Goal: Task Accomplishment & Management: Manage account settings

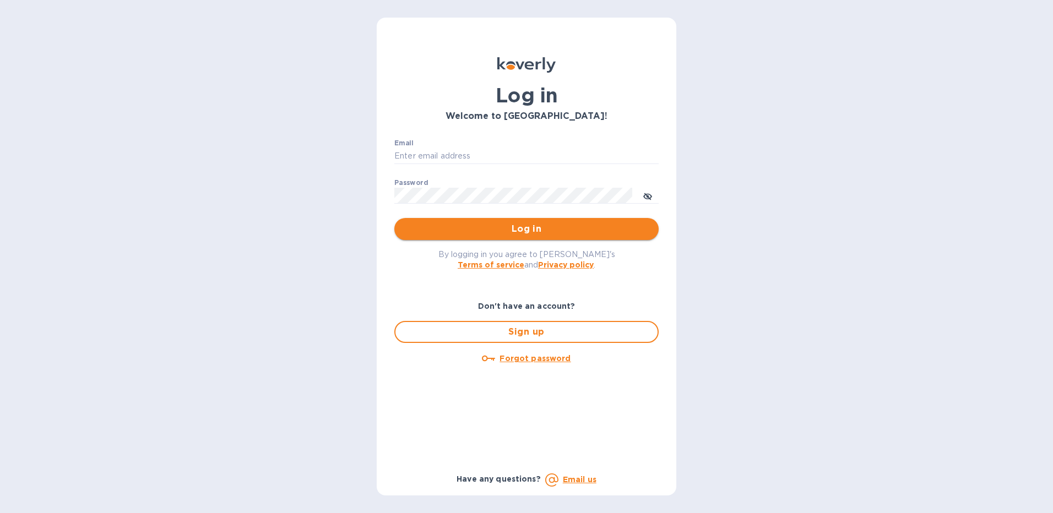
type input "[EMAIL_ADDRESS][DOMAIN_NAME]"
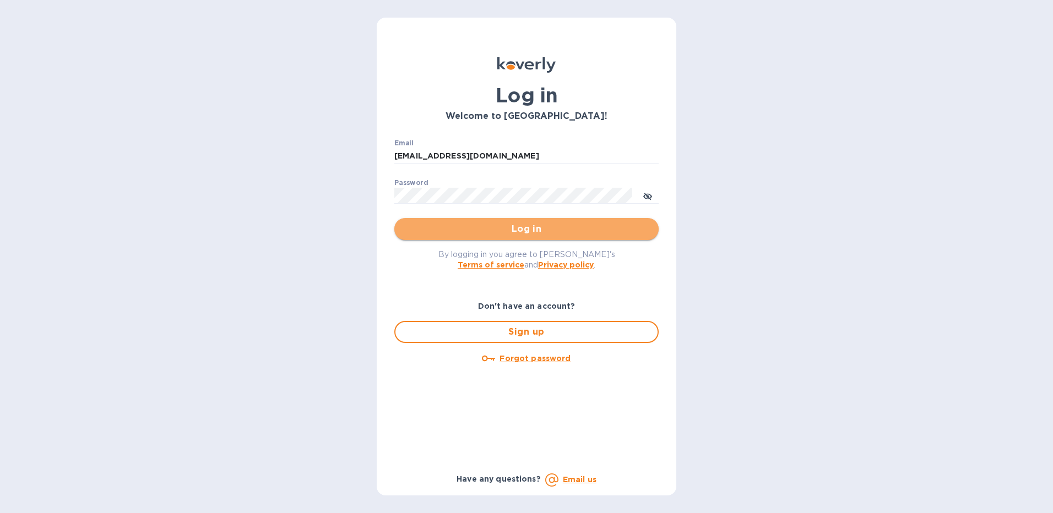
click at [516, 232] on span "Log in" at bounding box center [526, 229] width 247 height 13
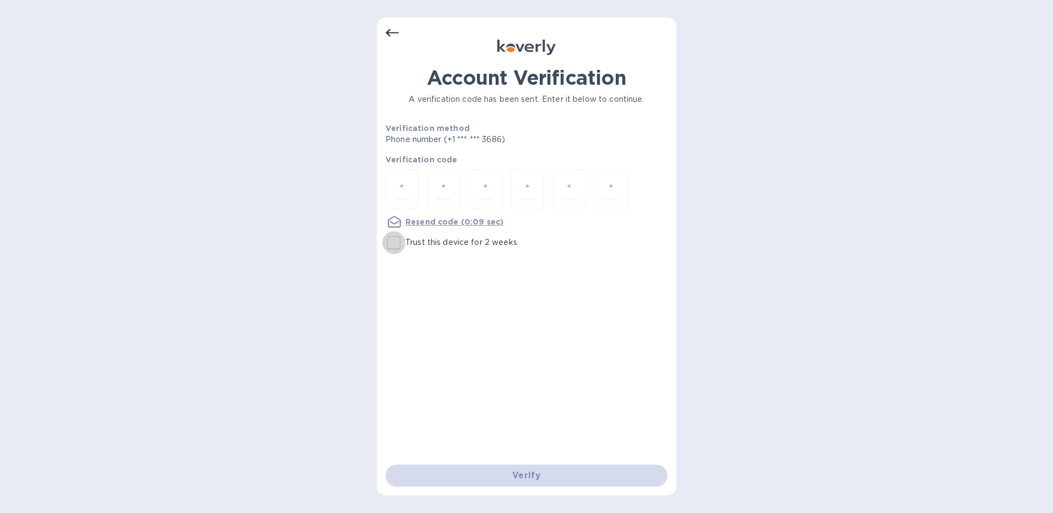
click at [398, 245] on input "Trust this device for 2 weeks" at bounding box center [393, 242] width 23 height 23
checkbox input "true"
click at [400, 185] on input "number" at bounding box center [402, 189] width 14 height 20
type input "1"
type input "7"
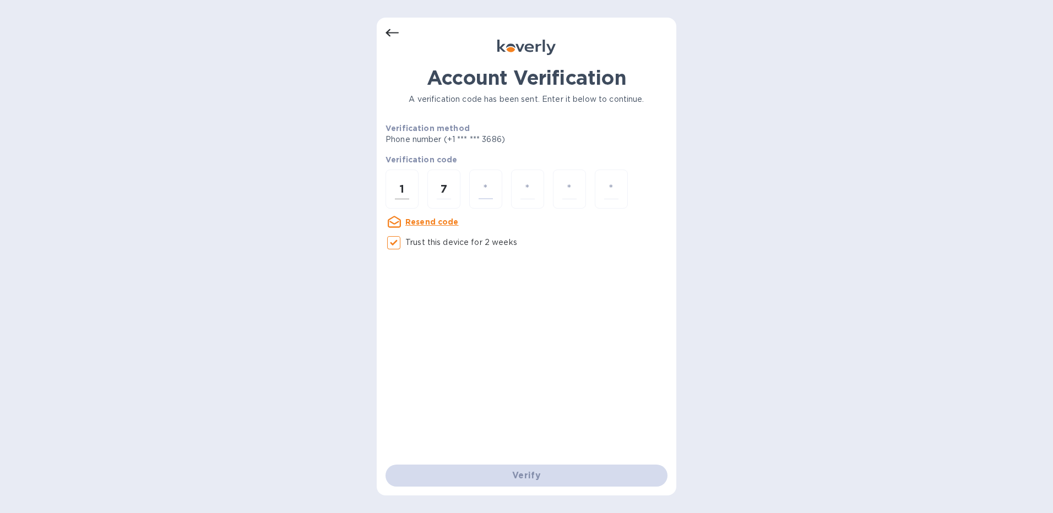
type input "9"
type input "2"
type input "9"
type input "8"
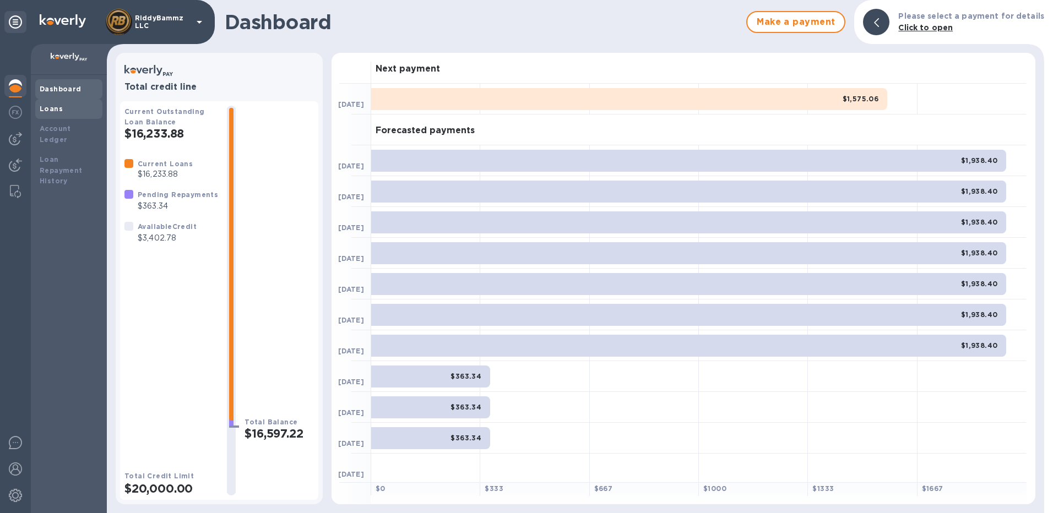
click at [56, 108] on b "Loans" at bounding box center [51, 109] width 23 height 8
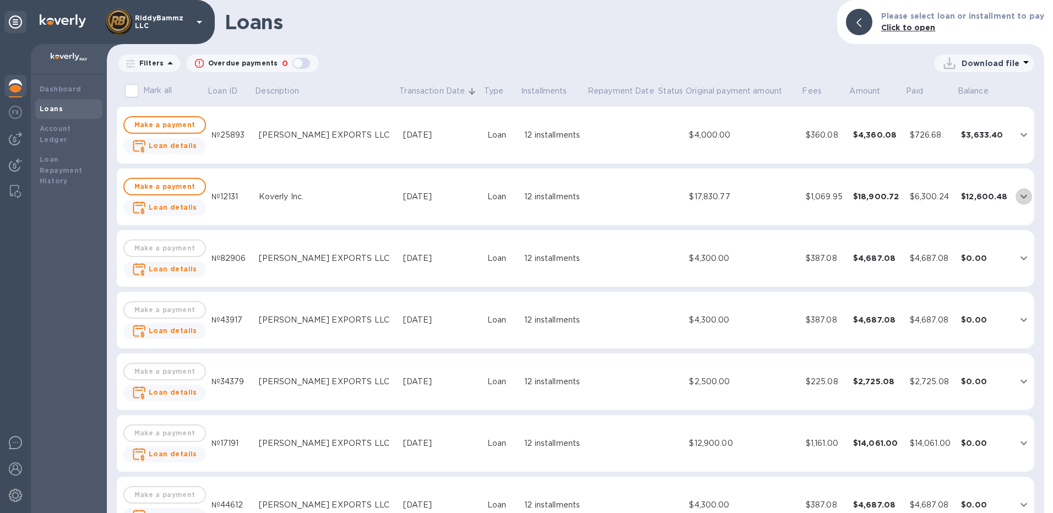
click at [1019, 196] on icon "expand row" at bounding box center [1023, 196] width 13 height 13
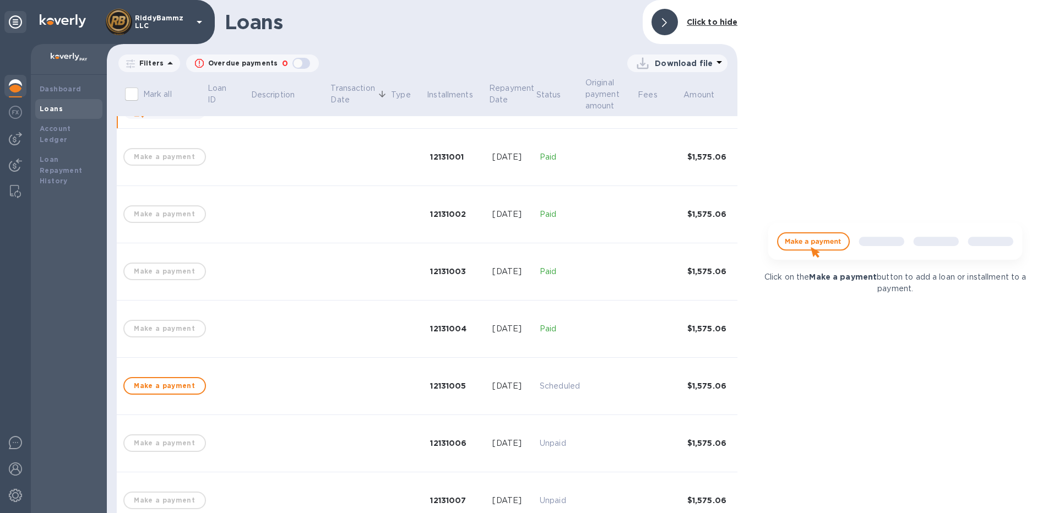
scroll to position [110, 0]
click at [172, 385] on span "Make a payment" at bounding box center [164, 384] width 63 height 13
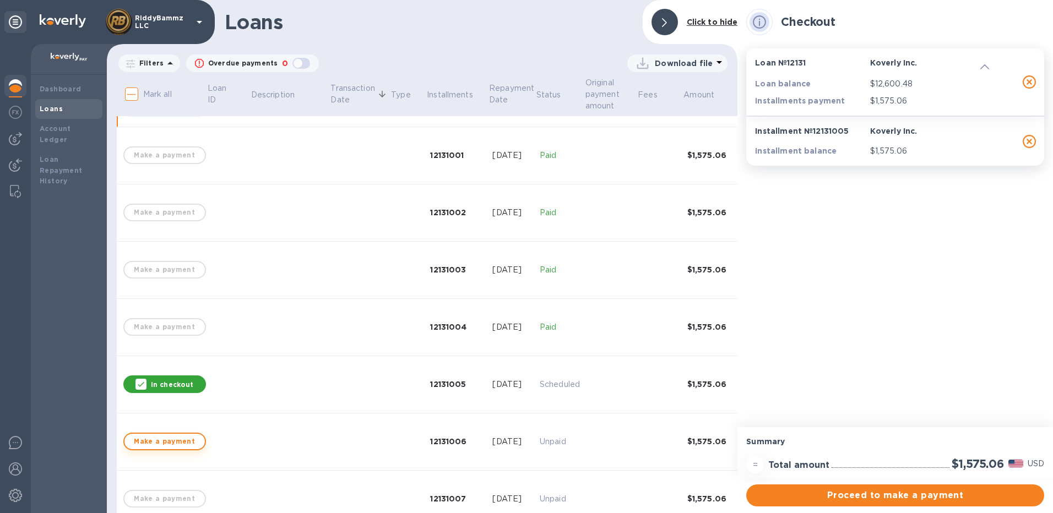
click at [170, 440] on span "Make a payment" at bounding box center [164, 441] width 63 height 13
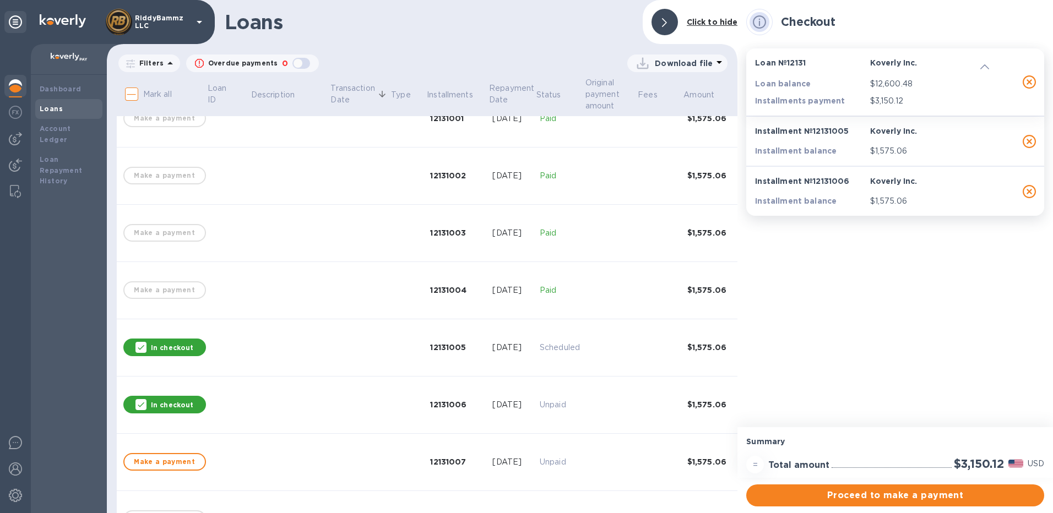
scroll to position [165, 0]
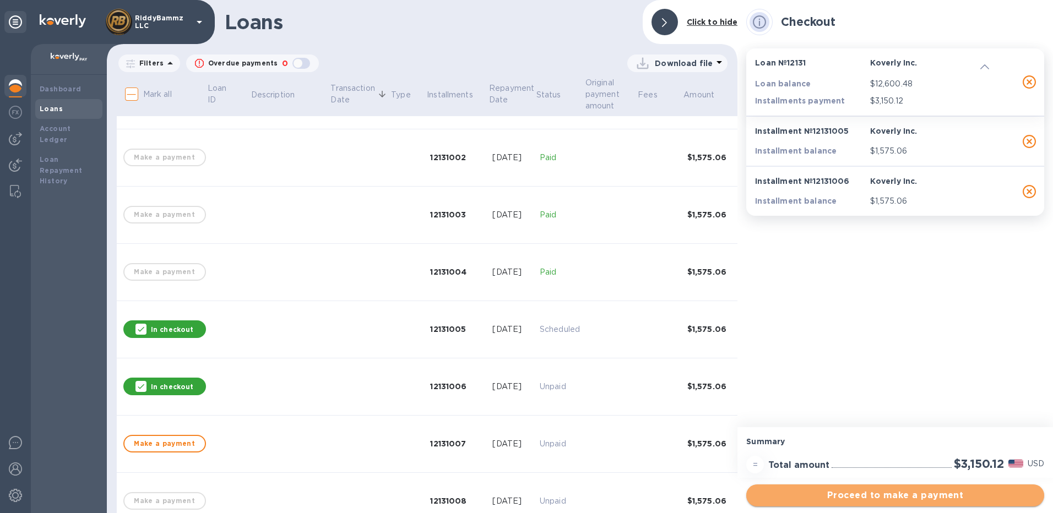
click at [884, 495] on span "Proceed to make a payment" at bounding box center [895, 495] width 280 height 13
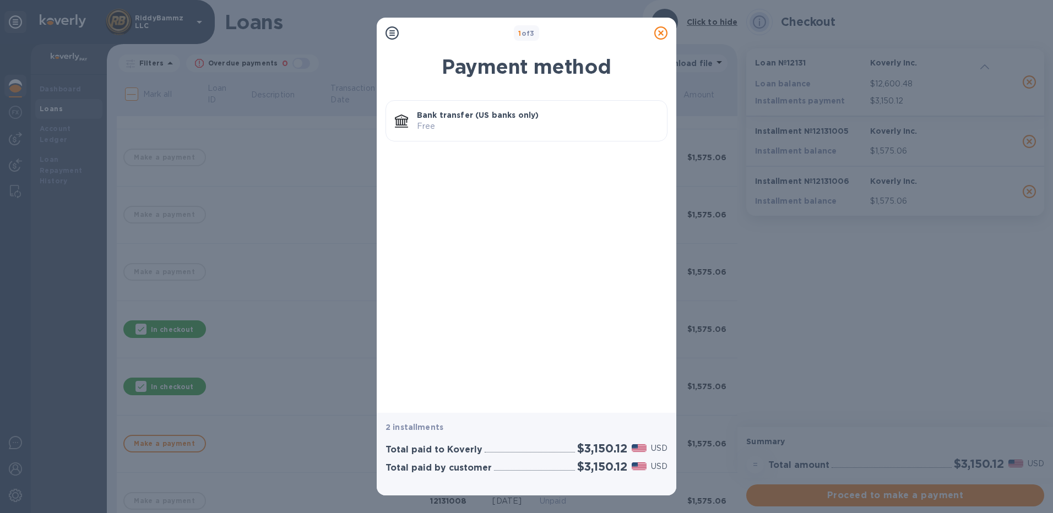
click at [486, 120] on p "Bank transfer (US banks only)" at bounding box center [537, 115] width 241 height 11
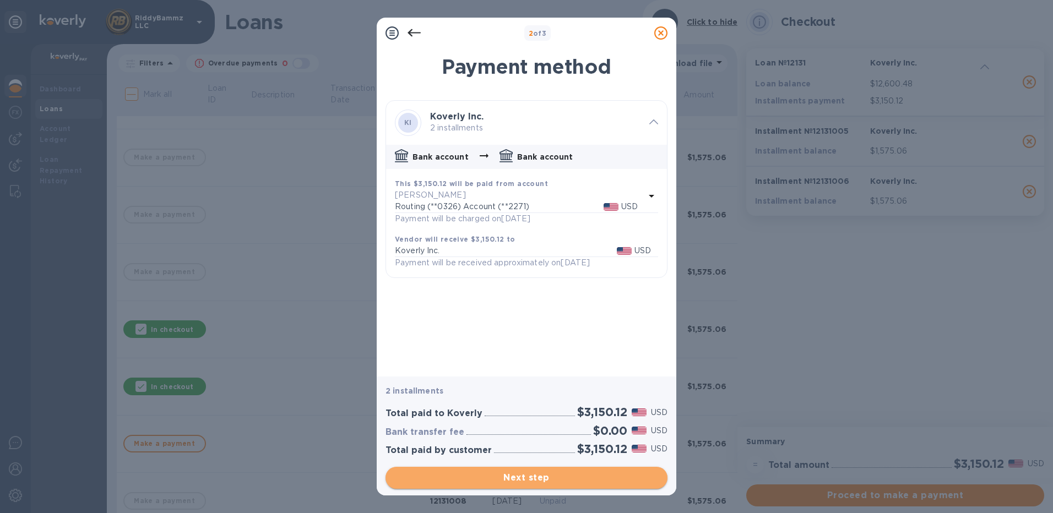
click at [532, 477] on span "Next step" at bounding box center [526, 478] width 264 height 13
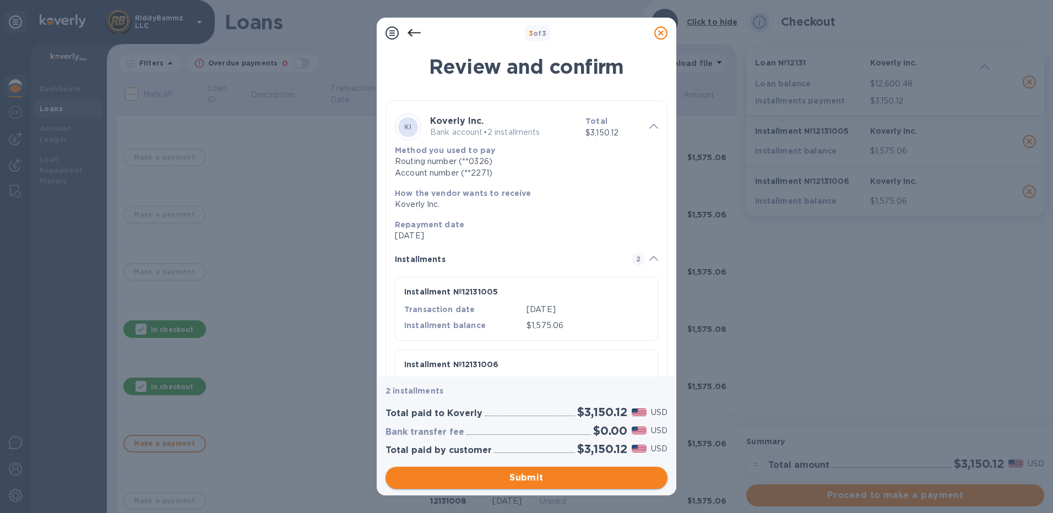
click at [541, 479] on span "Submit" at bounding box center [526, 478] width 264 height 13
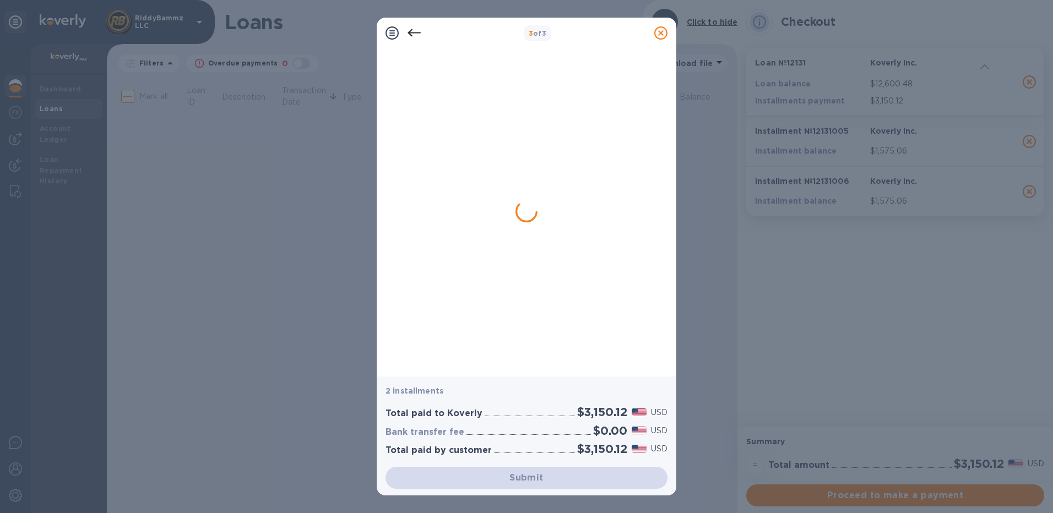
scroll to position [0, 0]
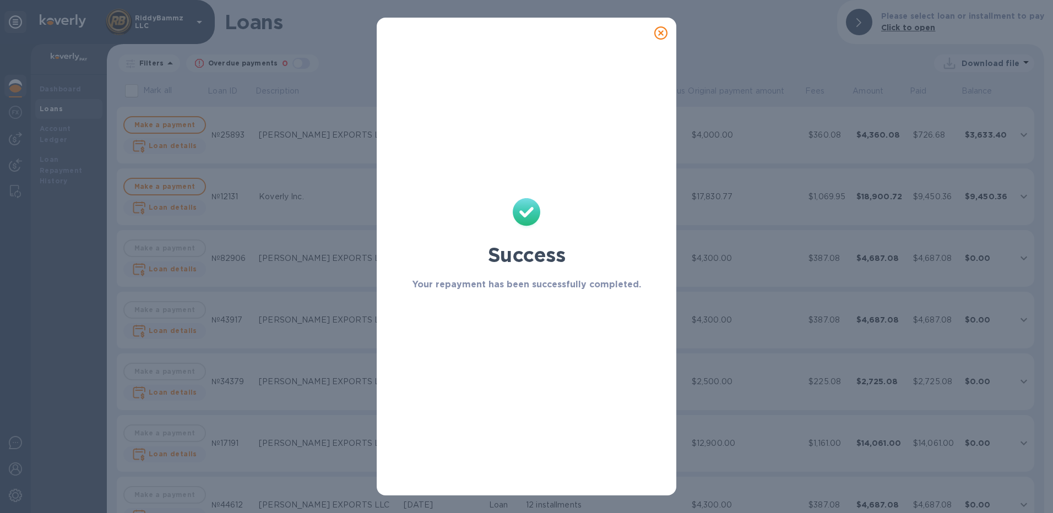
click at [659, 32] on icon at bounding box center [660, 32] width 13 height 13
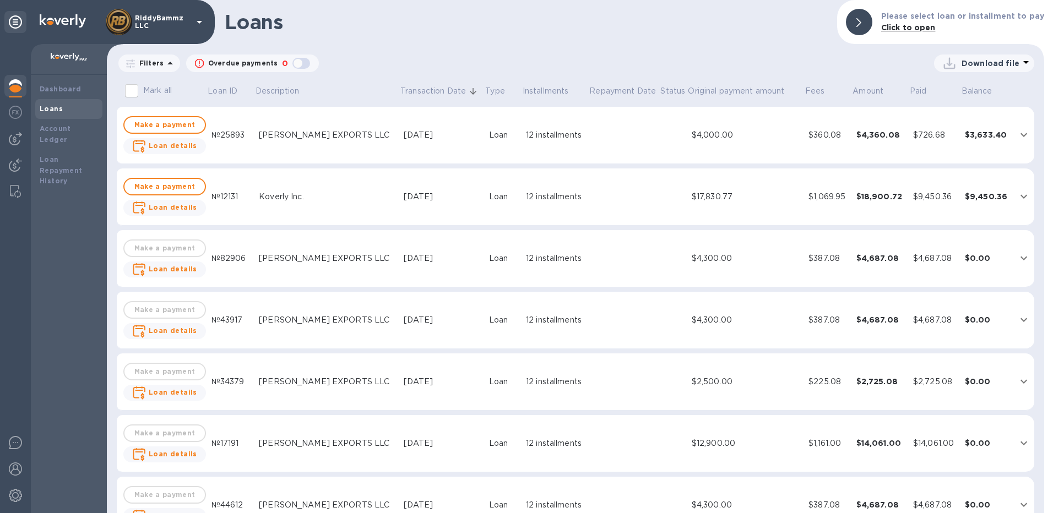
click at [16, 88] on img at bounding box center [15, 85] width 13 height 13
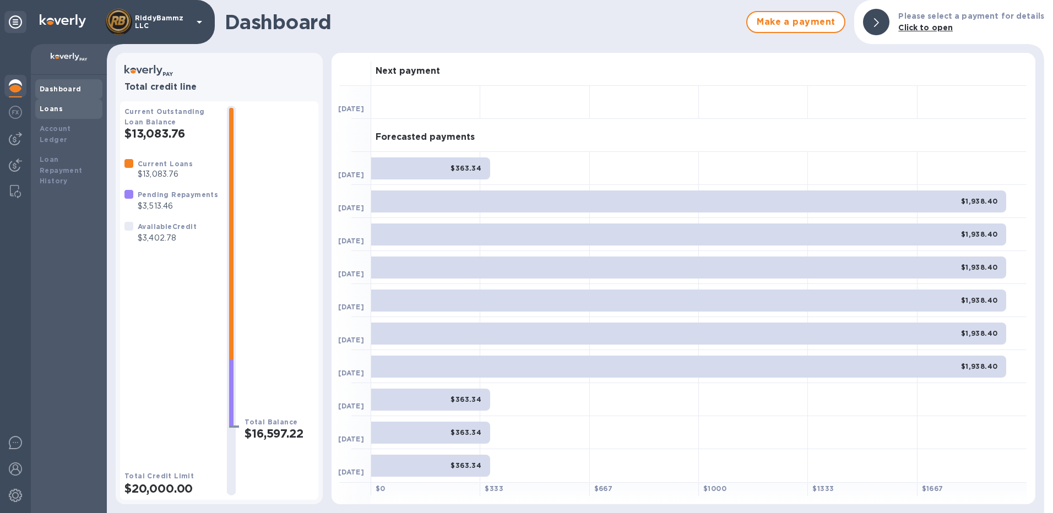
click at [56, 105] on b "Loans" at bounding box center [51, 109] width 23 height 8
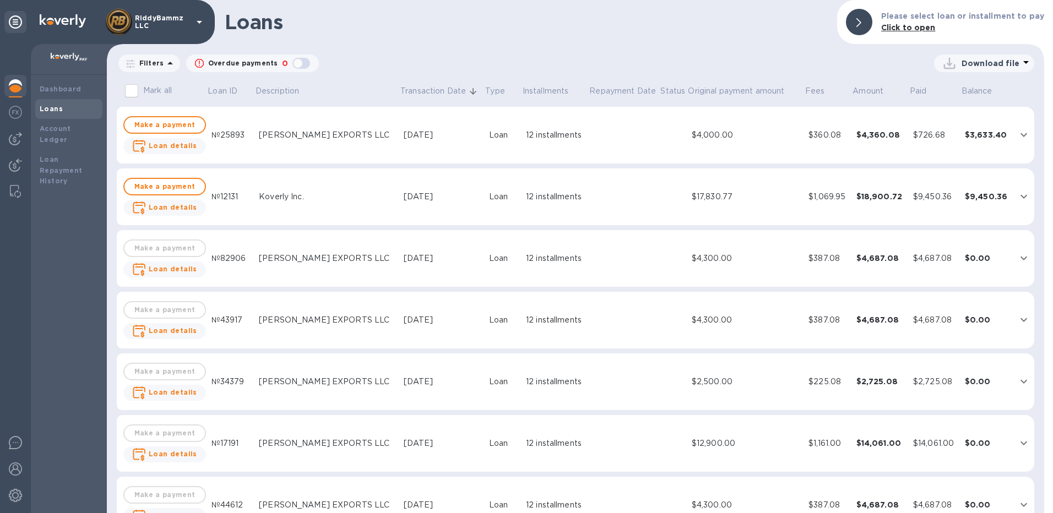
click at [1017, 134] on icon "expand row" at bounding box center [1023, 134] width 13 height 13
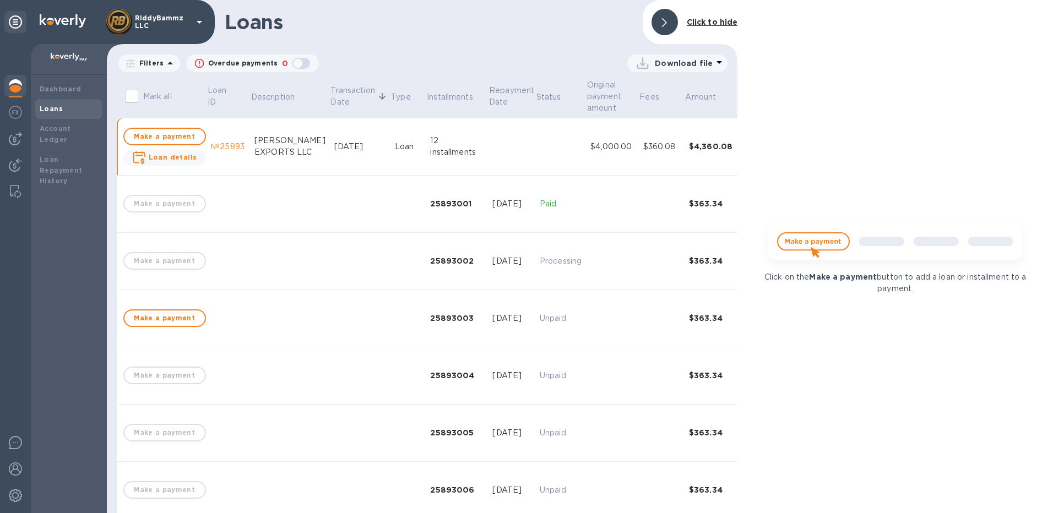
scroll to position [55, 0]
